Goal: Information Seeking & Learning: Learn about a topic

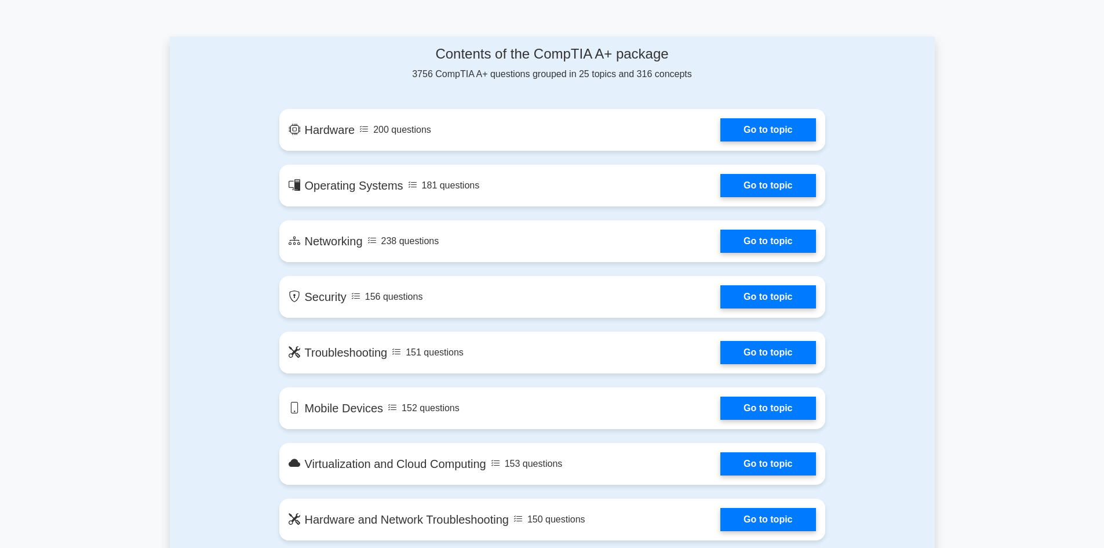
scroll to position [580, 0]
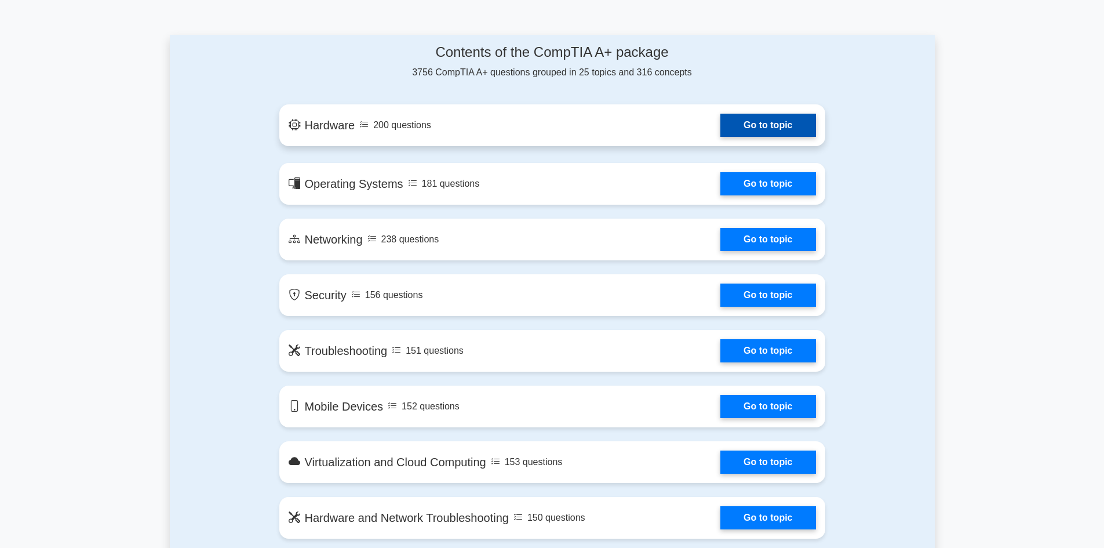
click at [720, 124] on link "Go to topic" at bounding box center [767, 125] width 95 height 23
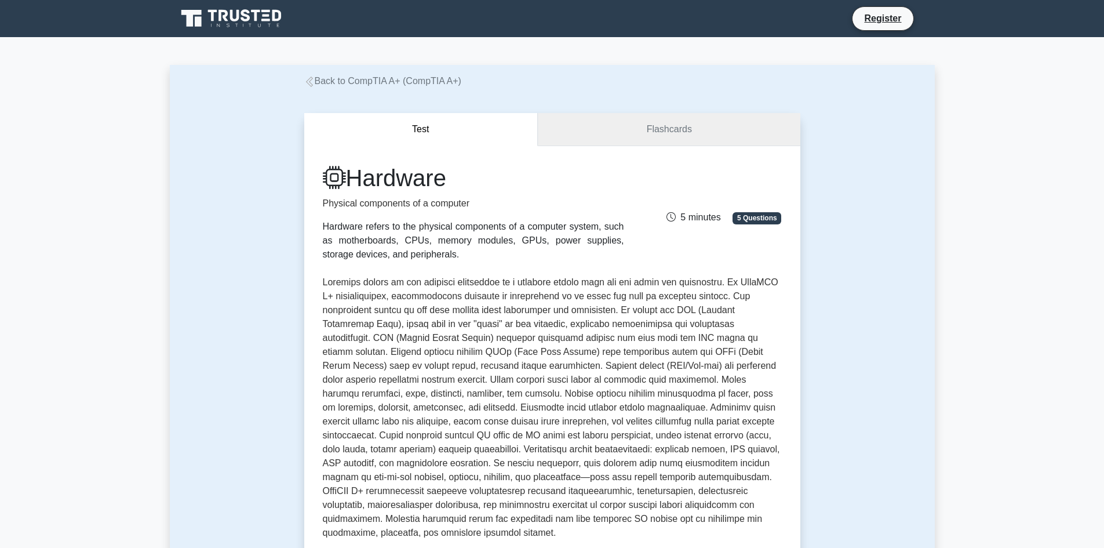
click at [687, 133] on link "Flashcards" at bounding box center [669, 129] width 262 height 33
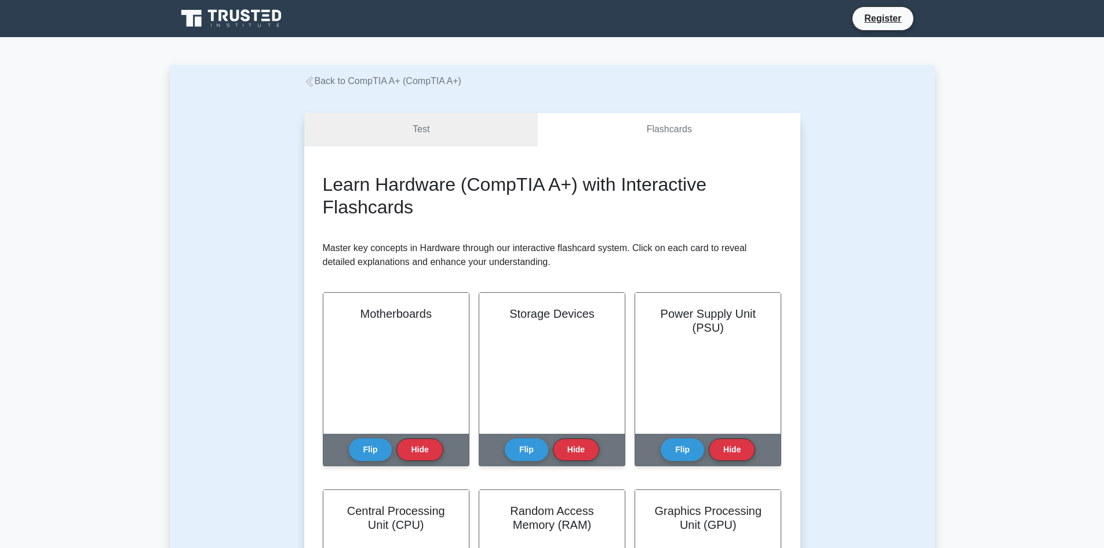
click at [453, 132] on link "Test" at bounding box center [421, 129] width 234 height 33
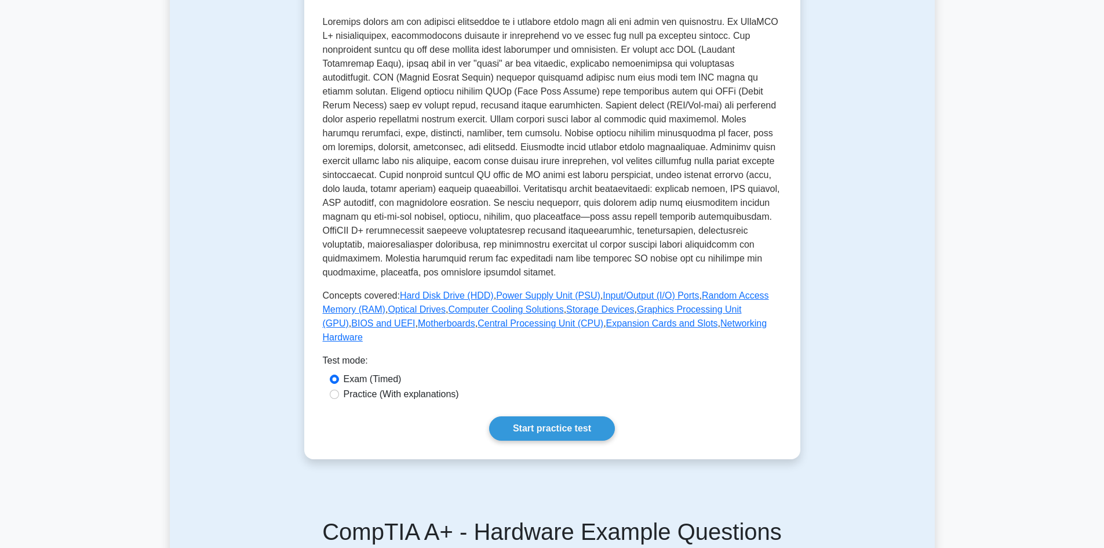
scroll to position [290, 0]
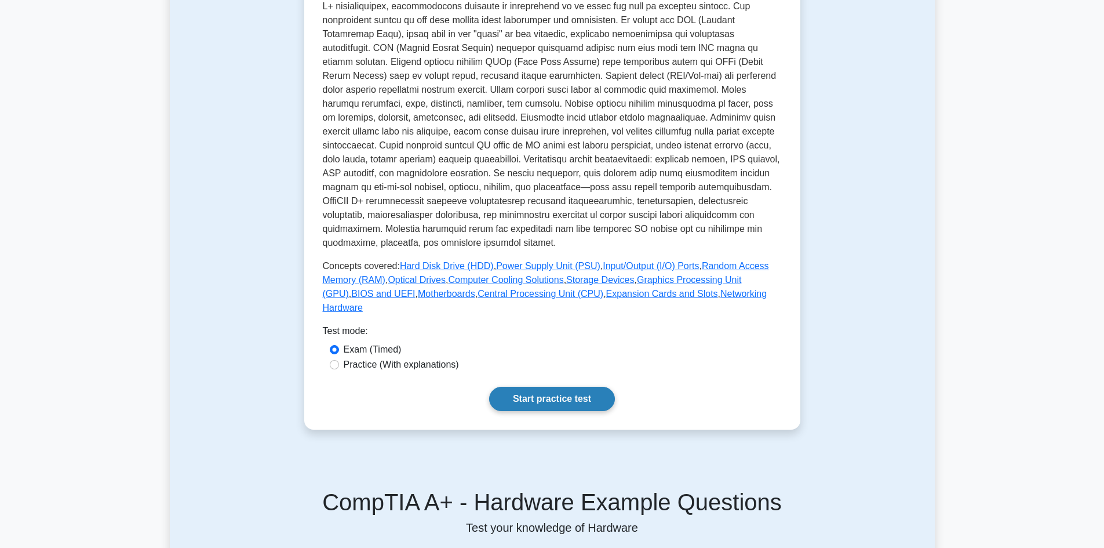
click at [544, 387] on link "Start practice test" at bounding box center [552, 399] width 126 height 24
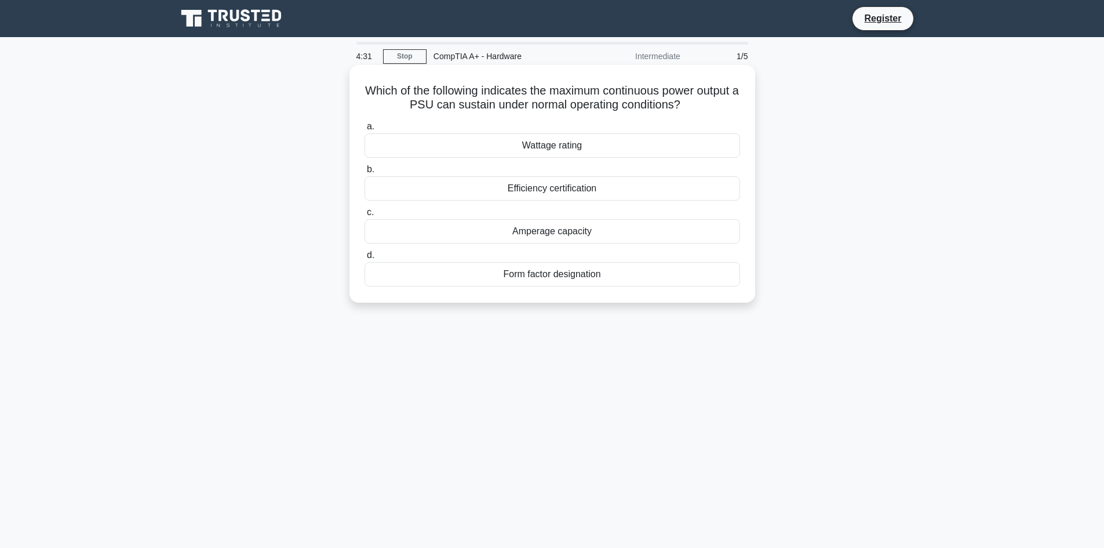
click at [565, 144] on div "Wattage rating" at bounding box center [553, 145] width 376 height 24
click at [365, 130] on input "a. Wattage rating" at bounding box center [365, 127] width 0 height 8
click at [573, 190] on div "PCI Express (PCIe)" at bounding box center [553, 188] width 376 height 24
click at [365, 173] on input "b. PCI Express (PCIe)" at bounding box center [365, 170] width 0 height 8
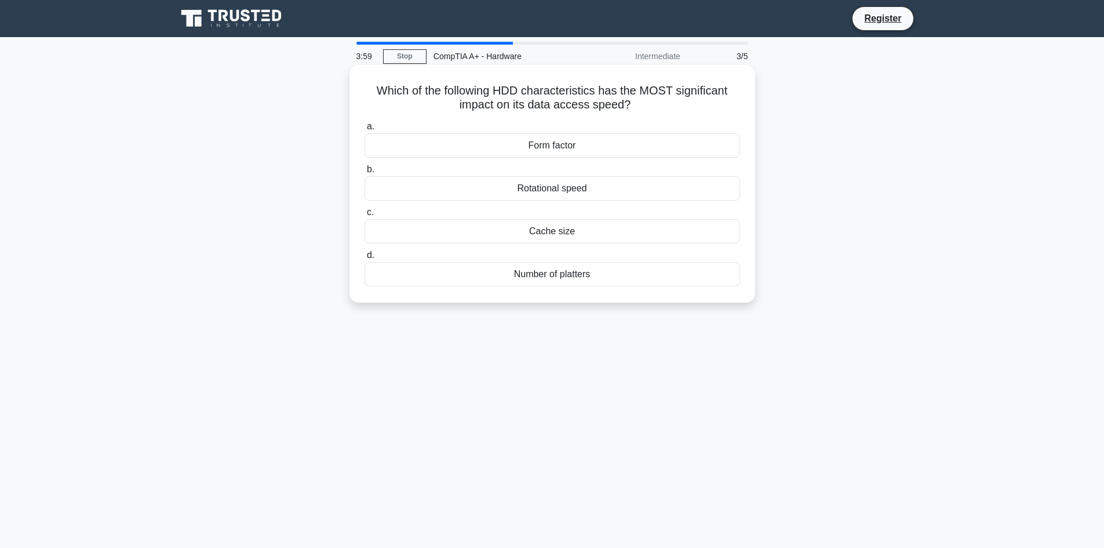
click at [559, 187] on div "Rotational speed" at bounding box center [553, 188] width 376 height 24
click at [365, 173] on input "b. Rotational speed" at bounding box center [365, 170] width 0 height 8
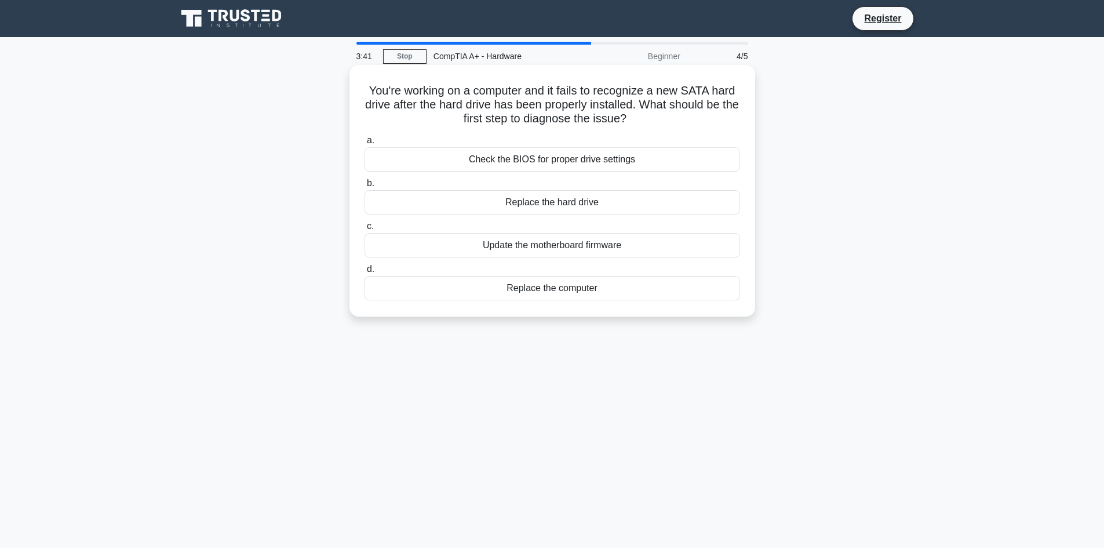
click at [533, 161] on div "Check the BIOS for proper drive settings" at bounding box center [553, 159] width 376 height 24
click at [365, 144] on input "a. Check the BIOS for proper drive settings" at bounding box center [365, 141] width 0 height 8
click at [558, 162] on div "RAM type is not supported by the motherboard" at bounding box center [553, 159] width 376 height 24
click at [365, 144] on input "a. RAM type is not supported by the motherboard" at bounding box center [365, 141] width 0 height 8
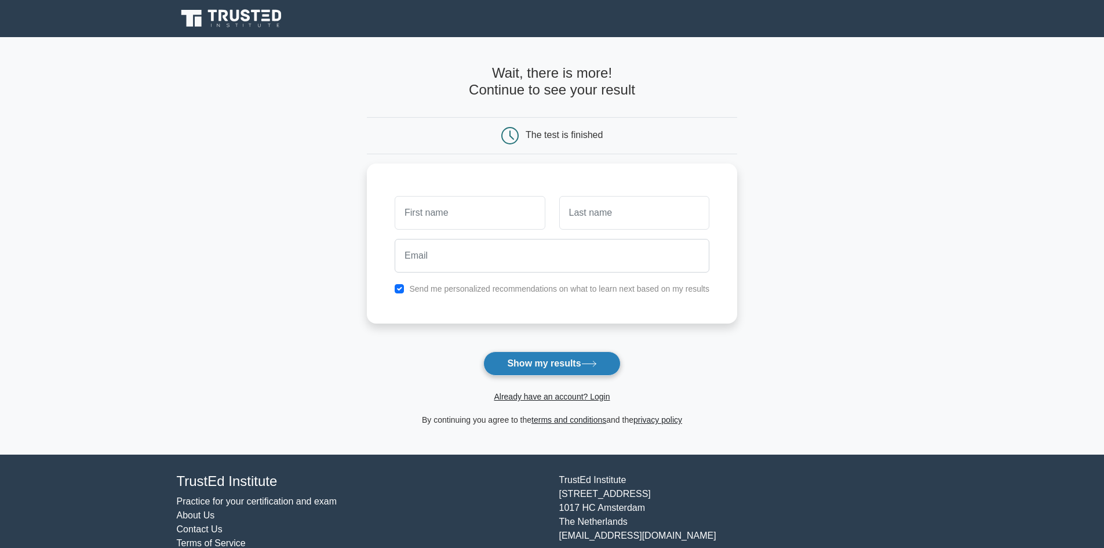
click at [573, 362] on button "Show my results" at bounding box center [551, 363] width 137 height 24
drag, startPoint x: 467, startPoint y: 190, endPoint x: 457, endPoint y: 203, distance: 17.0
click at [467, 190] on div at bounding box center [470, 209] width 164 height 43
click at [456, 205] on input "text" at bounding box center [470, 210] width 150 height 34
type input "Chameera Madhuranga"
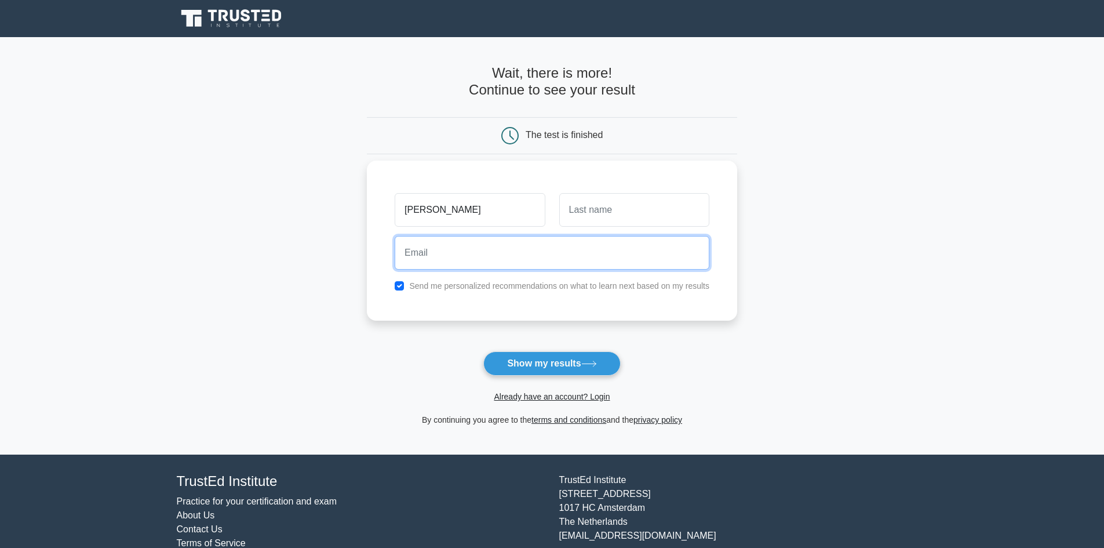
click at [501, 254] on input "email" at bounding box center [552, 253] width 315 height 34
type input "98chmr@gmail.com"
click at [517, 259] on input "98chmr@gmail.com" at bounding box center [552, 253] width 315 height 34
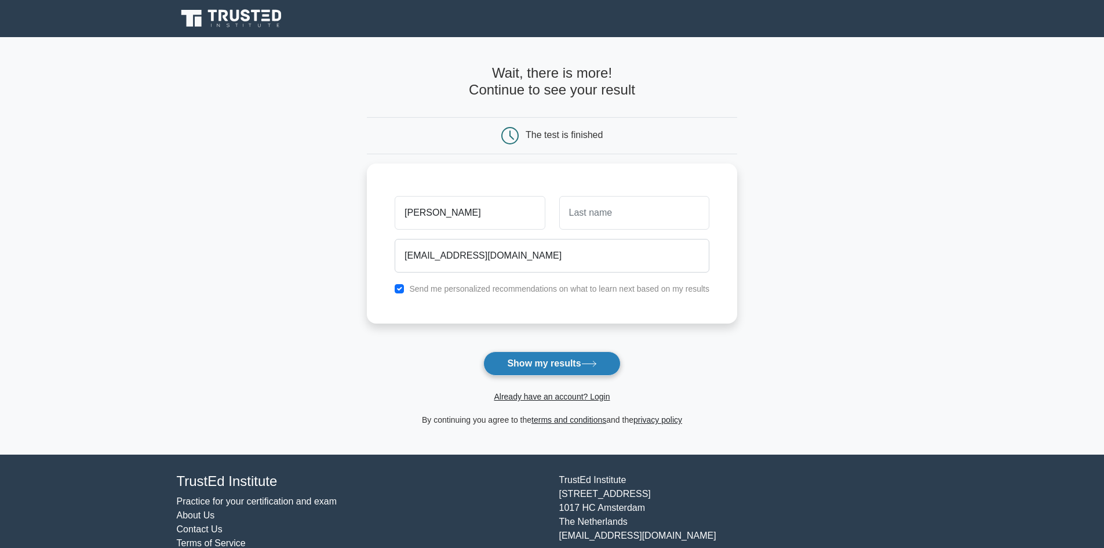
click at [582, 362] on button "Show my results" at bounding box center [551, 363] width 137 height 24
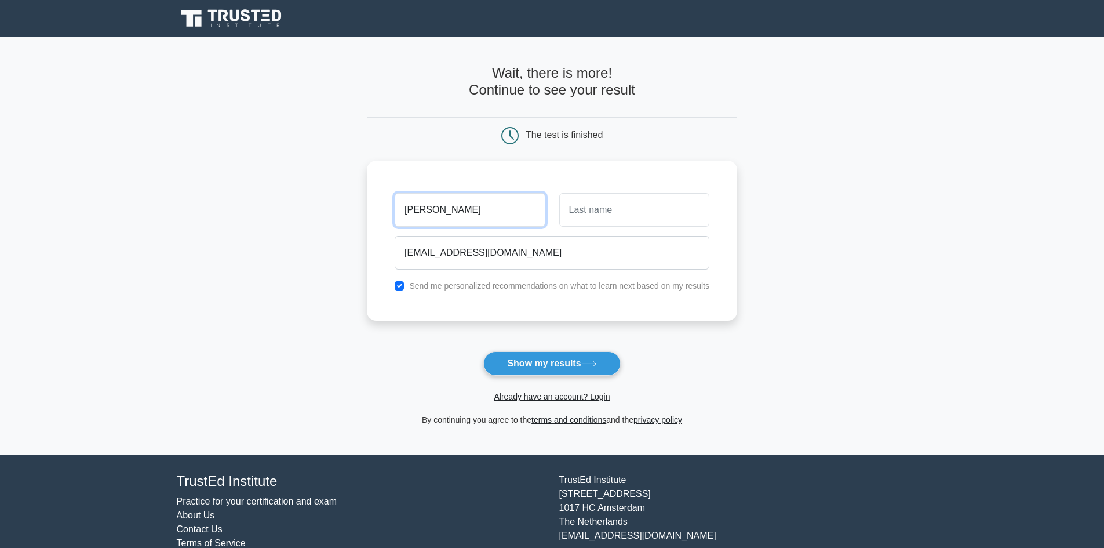
click at [494, 212] on input "Chameera Madhuranga" at bounding box center [470, 210] width 150 height 34
click at [596, 210] on input "text" at bounding box center [634, 210] width 150 height 34
type input "Madhuranga"
click at [512, 214] on input "Chameera Madhuranga" at bounding box center [470, 210] width 150 height 34
drag, startPoint x: 519, startPoint y: 214, endPoint x: 447, endPoint y: 219, distance: 72.0
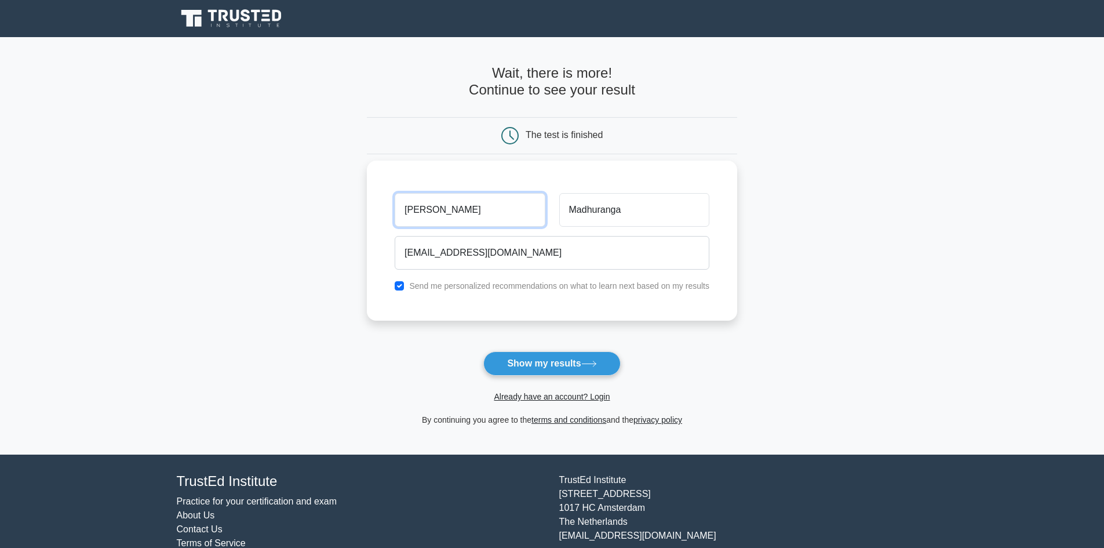
click at [447, 219] on input "Chameera Madhuranga" at bounding box center [470, 210] width 150 height 34
type input "Chameera"
drag, startPoint x: 874, startPoint y: 286, endPoint x: 867, endPoint y: 286, distance: 7.5
click at [874, 286] on main "Wait, there is more! Continue to see your result The test is finished Chameera" at bounding box center [552, 245] width 1104 height 417
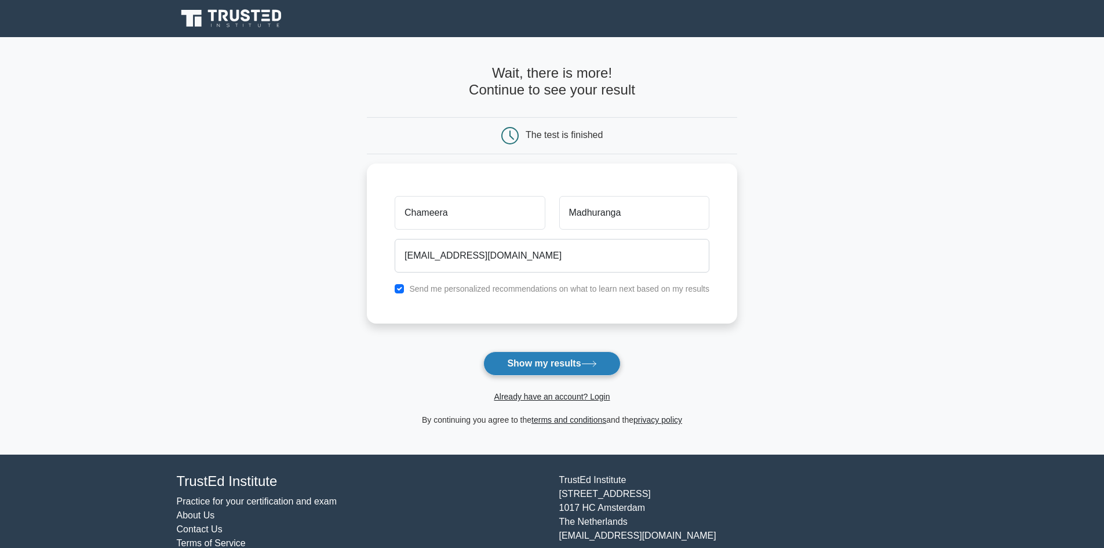
click at [559, 373] on button "Show my results" at bounding box center [551, 363] width 137 height 24
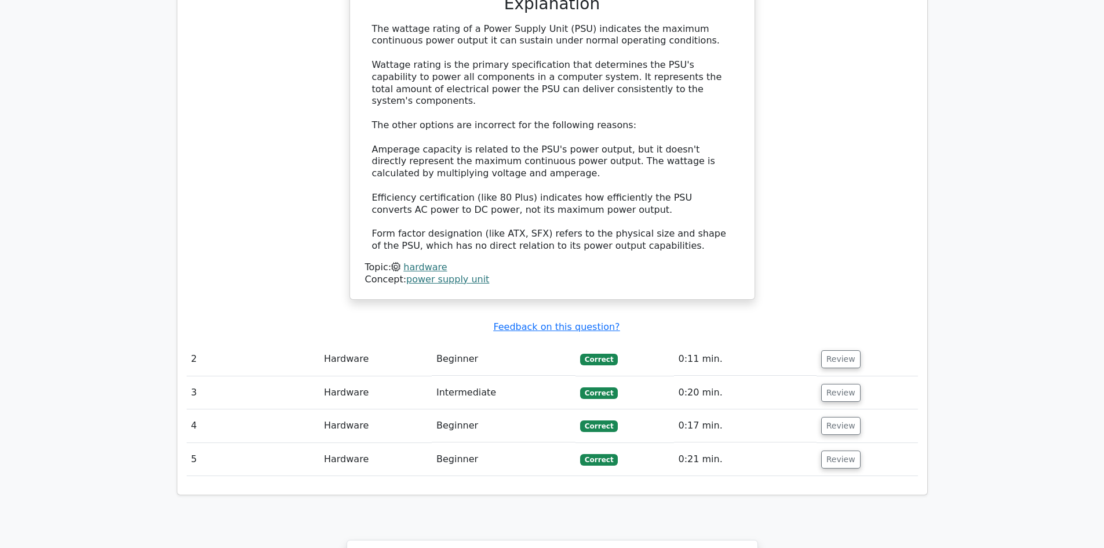
scroll to position [1256, 0]
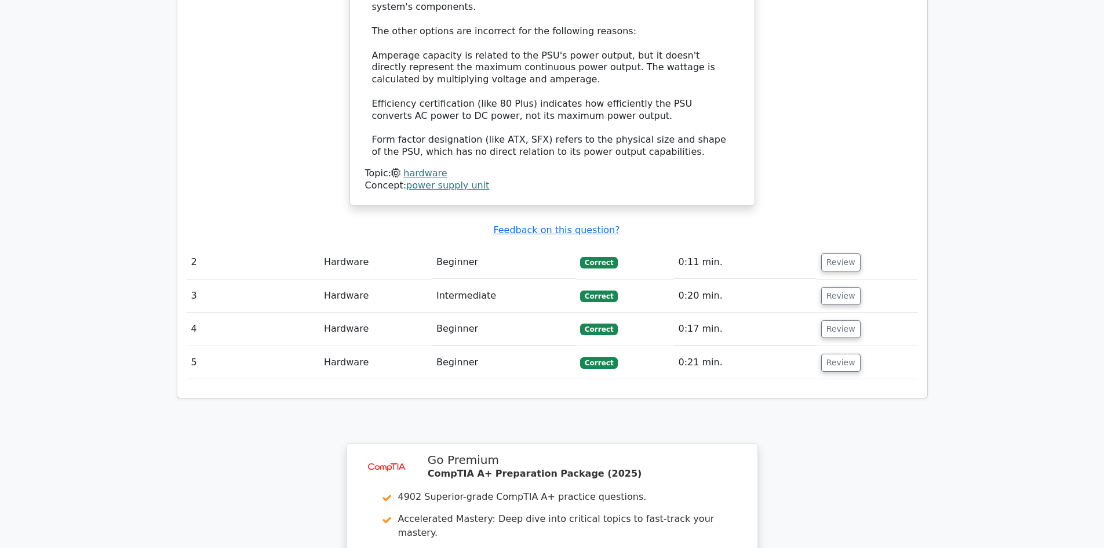
click at [519, 279] on td "Intermediate" at bounding box center [504, 295] width 144 height 33
click at [830, 287] on button "Review" at bounding box center [840, 296] width 39 height 18
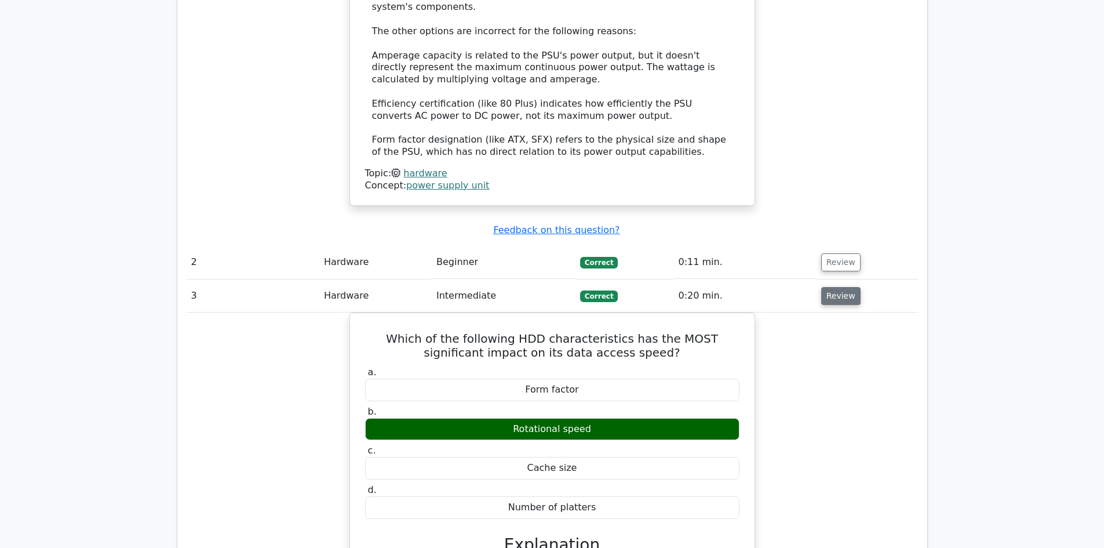
click at [835, 287] on button "Review" at bounding box center [840, 296] width 39 height 18
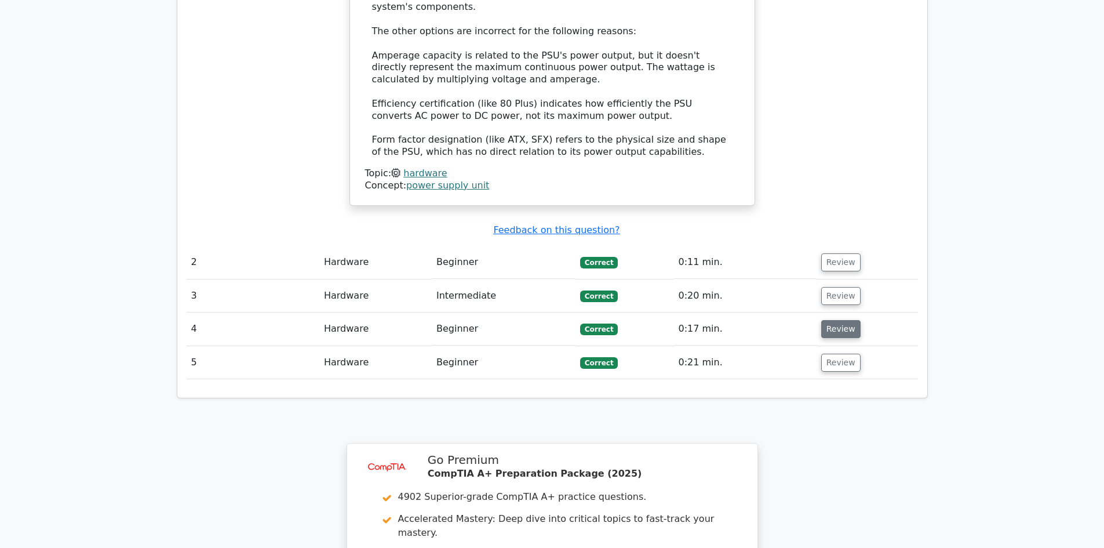
click at [839, 320] on button "Review" at bounding box center [840, 329] width 39 height 18
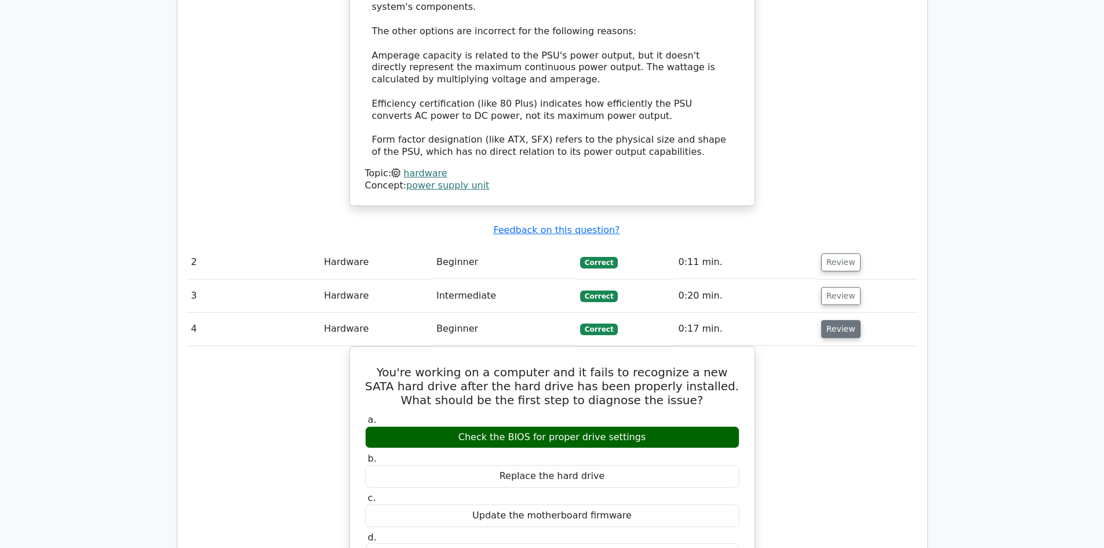
click at [839, 320] on button "Review" at bounding box center [840, 329] width 39 height 18
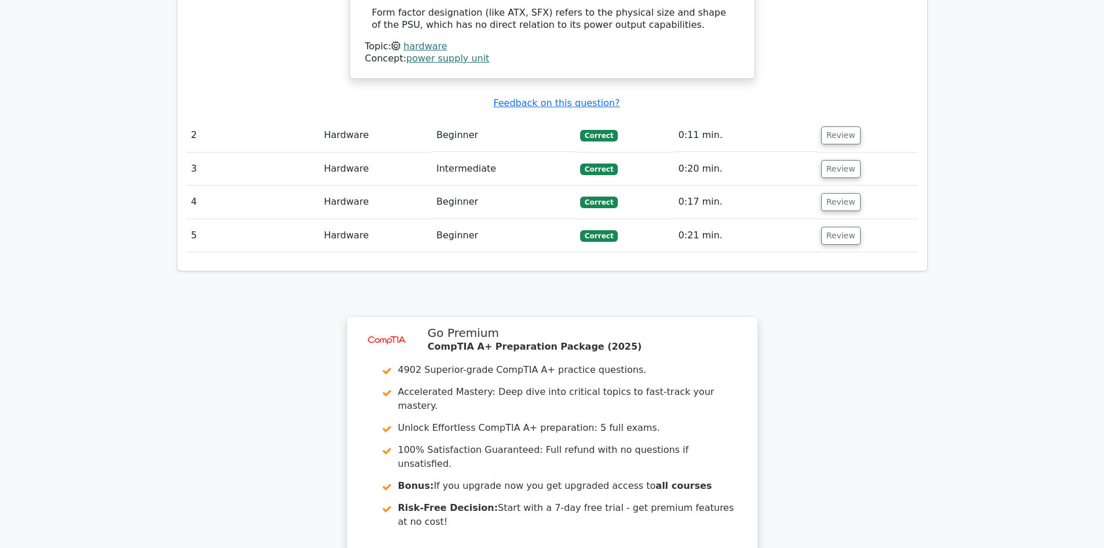
scroll to position [1546, 0]
